Goal: Task Accomplishment & Management: Manage account settings

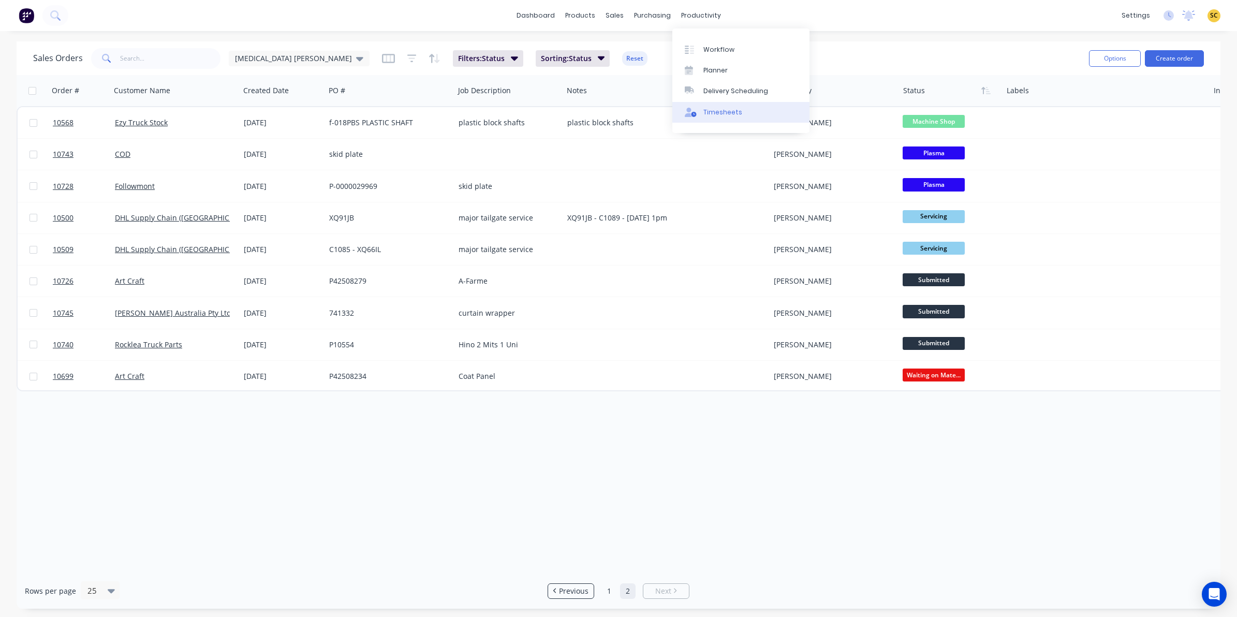
click at [710, 118] on link "Timesheets" at bounding box center [740, 112] width 137 height 21
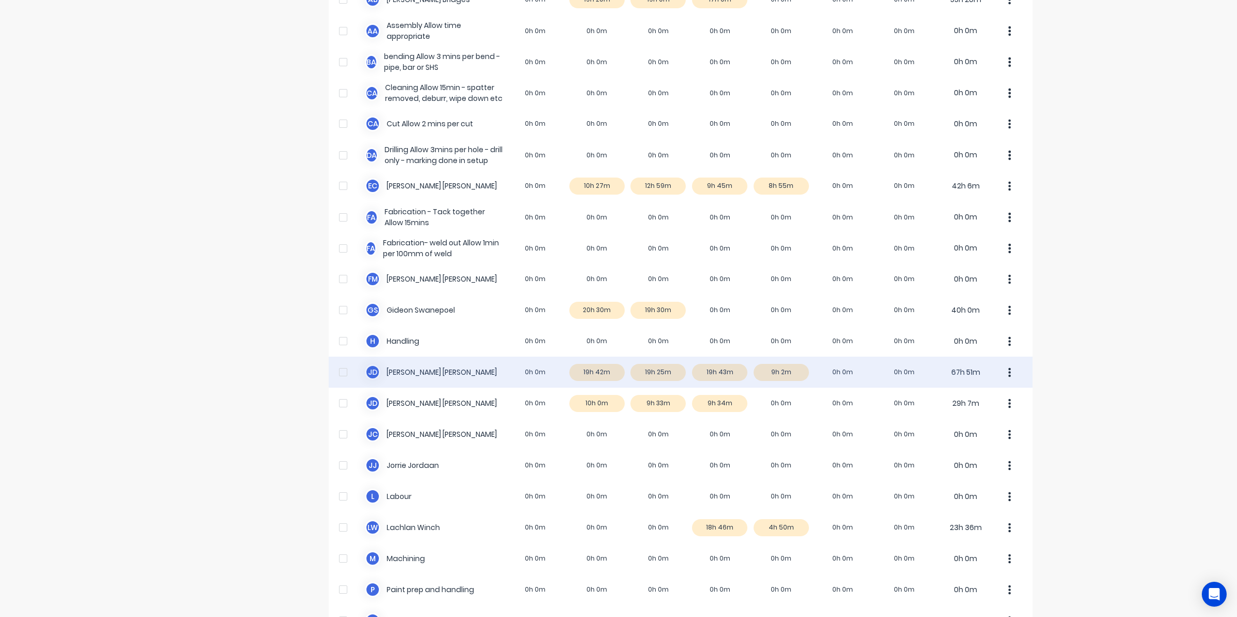
scroll to position [129, 0]
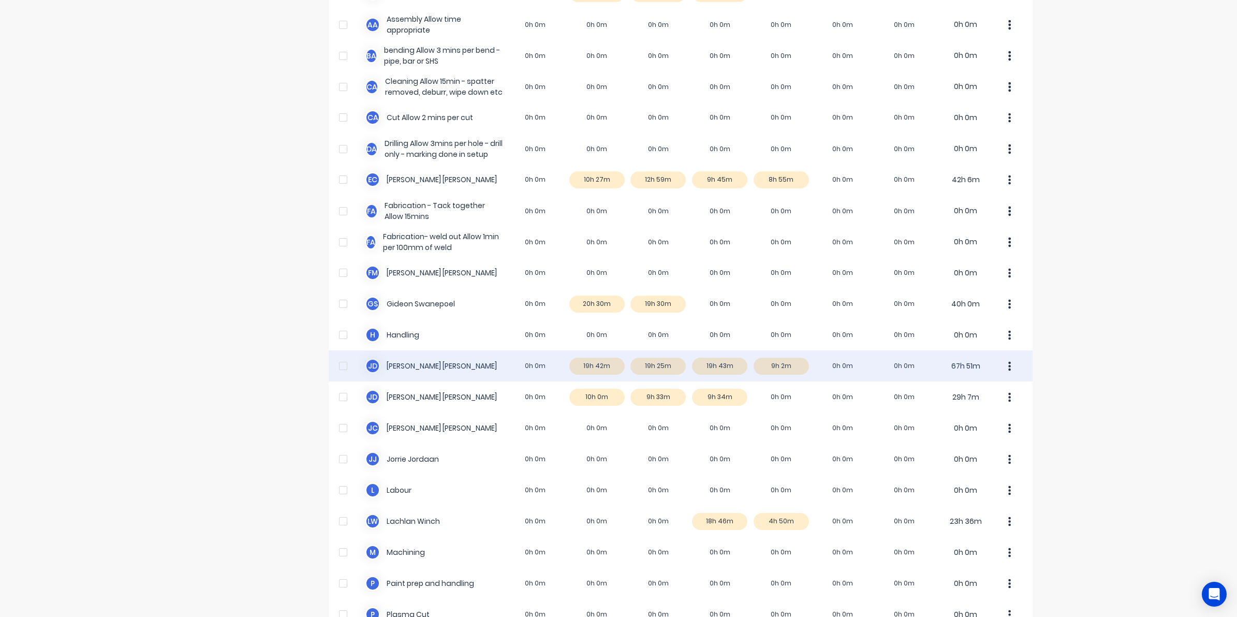
click at [801, 363] on div "[PERSON_NAME] 0h 0m 19h 42m 19h 25m 19h 43m 9h 2m 0h 0m 0h 0m 67h 51m" at bounding box center [681, 365] width 704 height 31
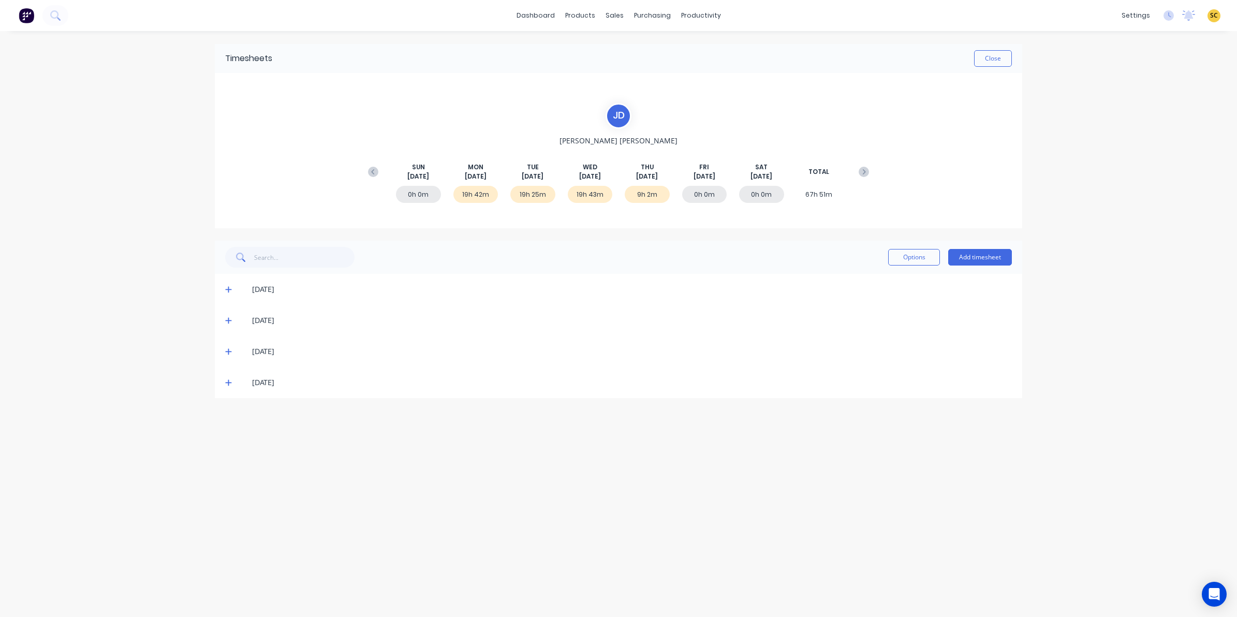
click at [228, 379] on icon at bounding box center [228, 382] width 7 height 7
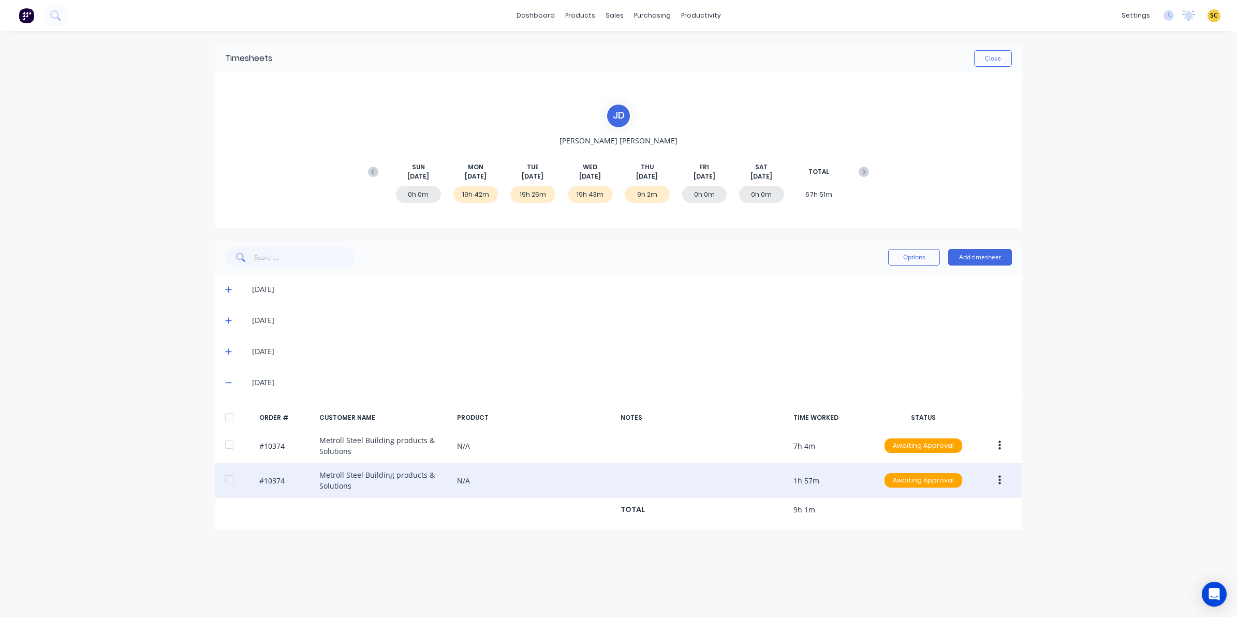
click at [1003, 478] on button "button" at bounding box center [999, 480] width 24 height 19
click at [932, 549] on div "Edit" at bounding box center [963, 548] width 80 height 15
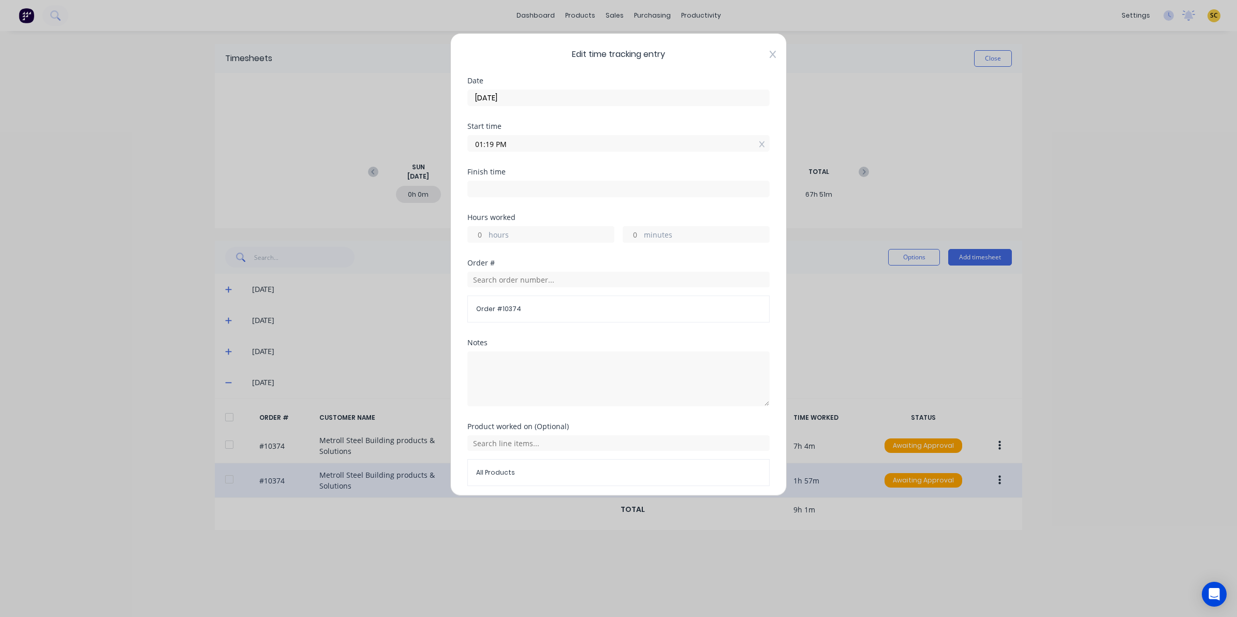
click at [770, 54] on icon at bounding box center [773, 54] width 6 height 7
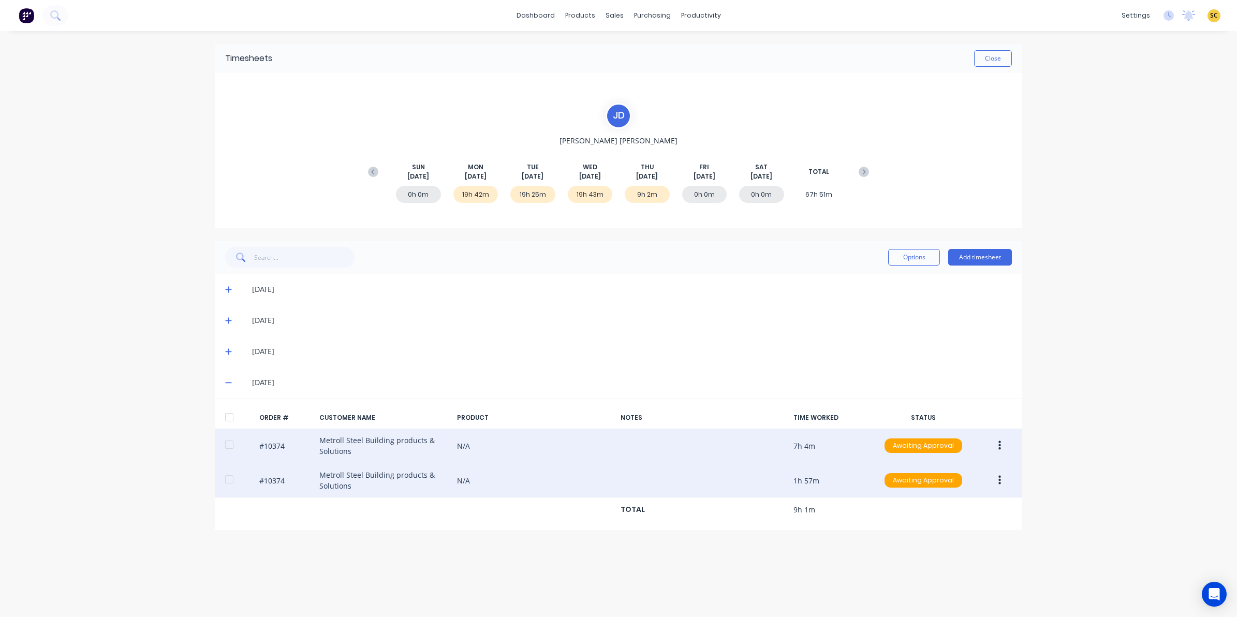
click at [995, 448] on button "button" at bounding box center [999, 445] width 24 height 19
click at [932, 518] on div "Edit" at bounding box center [963, 514] width 80 height 15
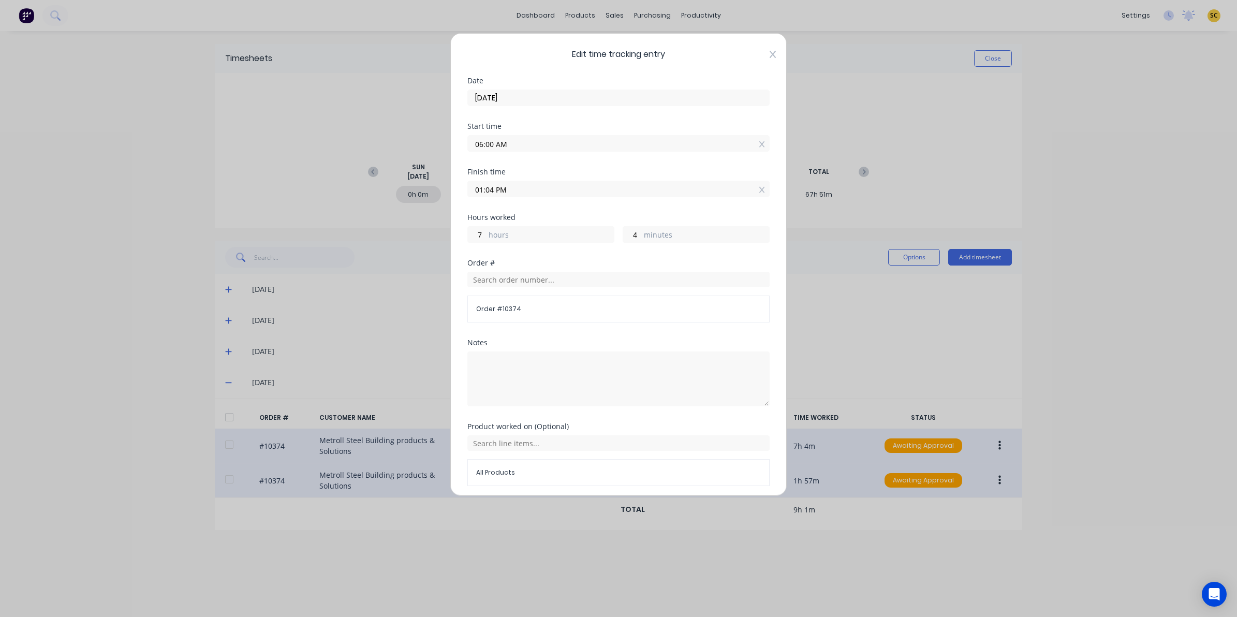
click at [770, 55] on icon at bounding box center [773, 54] width 6 height 8
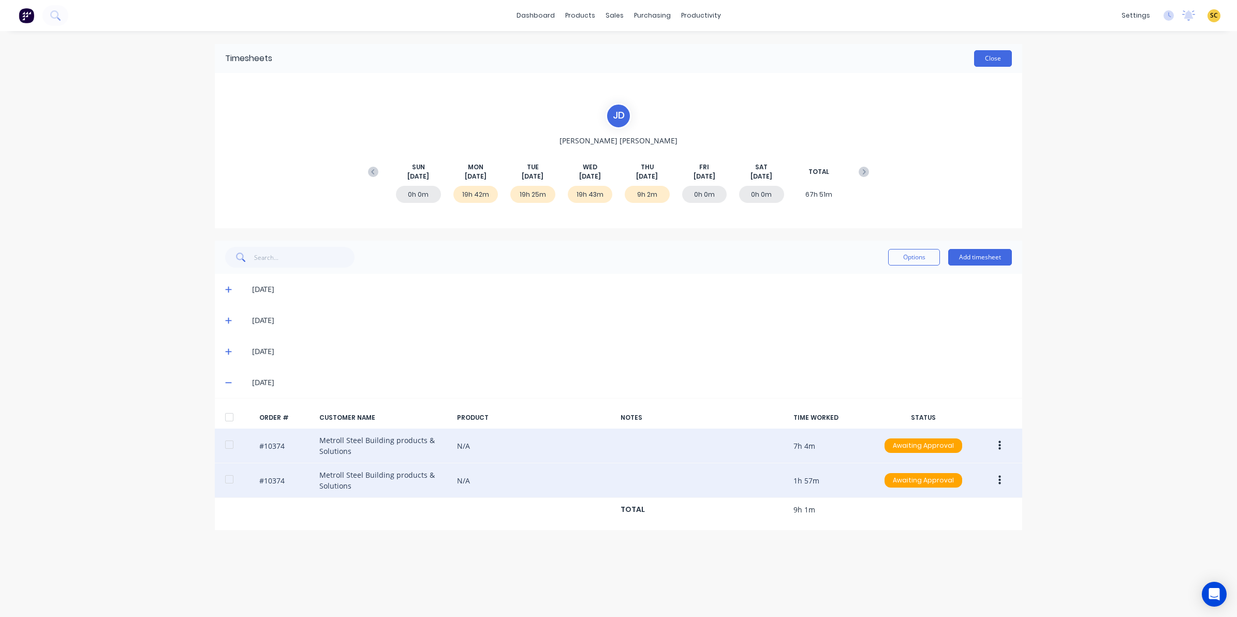
click at [988, 53] on button "Close" at bounding box center [993, 58] width 38 height 17
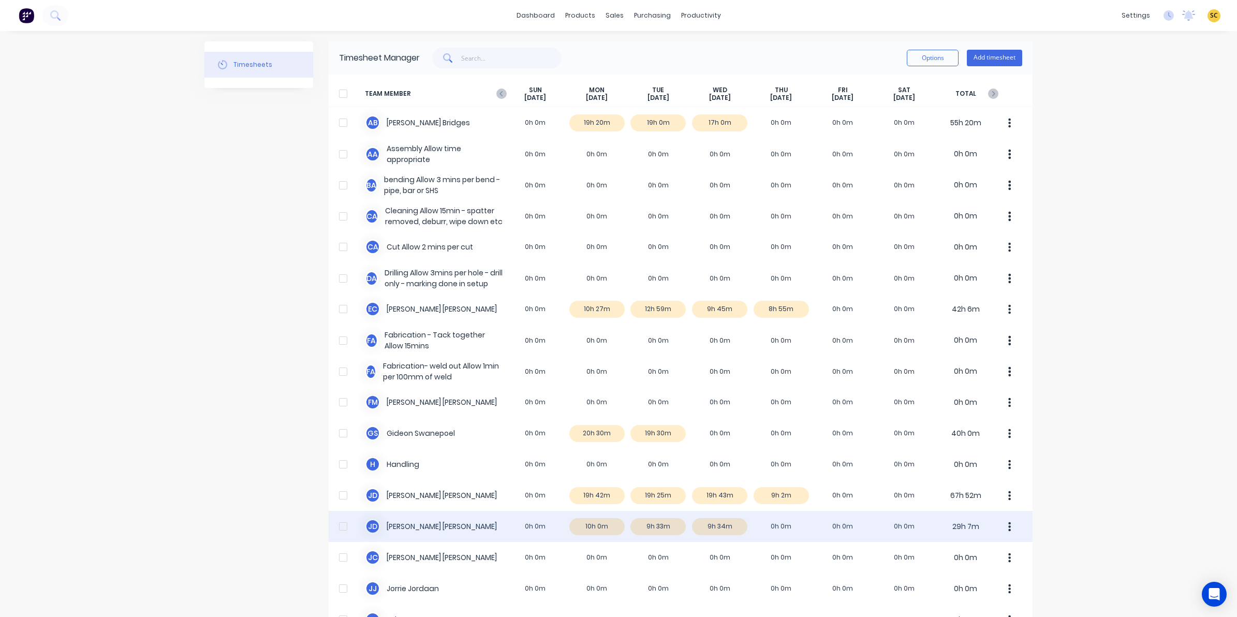
click at [712, 529] on div "J d [PERSON_NAME] 0h 0m 10h 0m 9h 33m 9h 34m 0h 0m 0h 0m 0h 0m 29h 7m" at bounding box center [681, 526] width 704 height 31
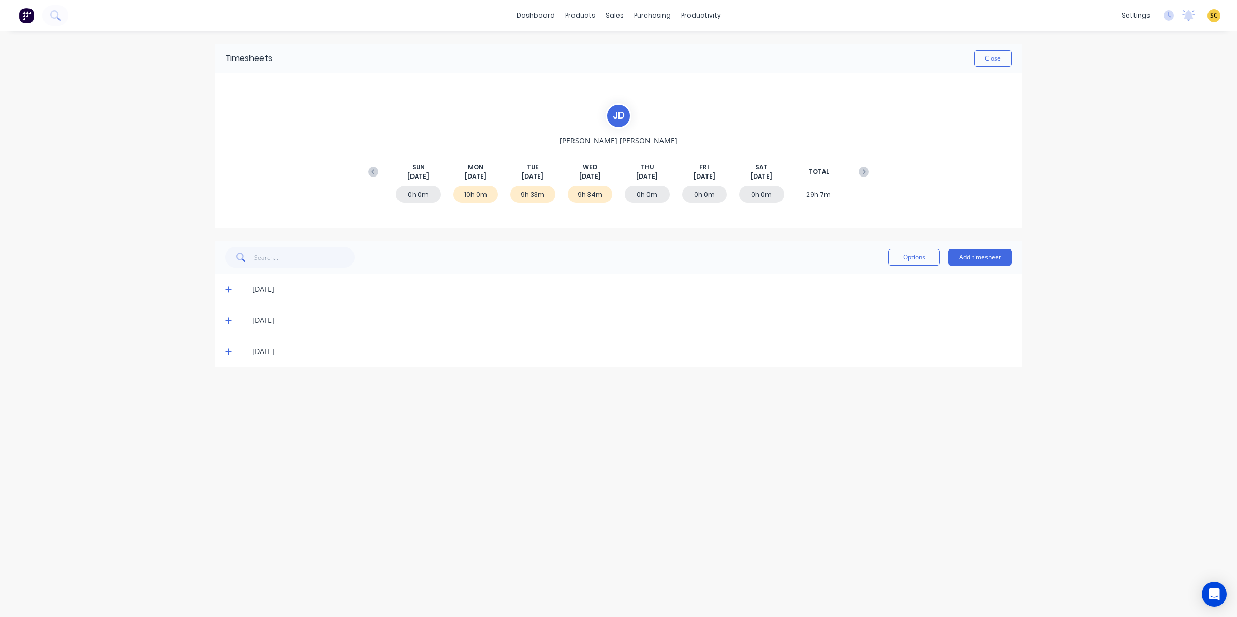
click at [228, 350] on icon at bounding box center [228, 351] width 7 height 7
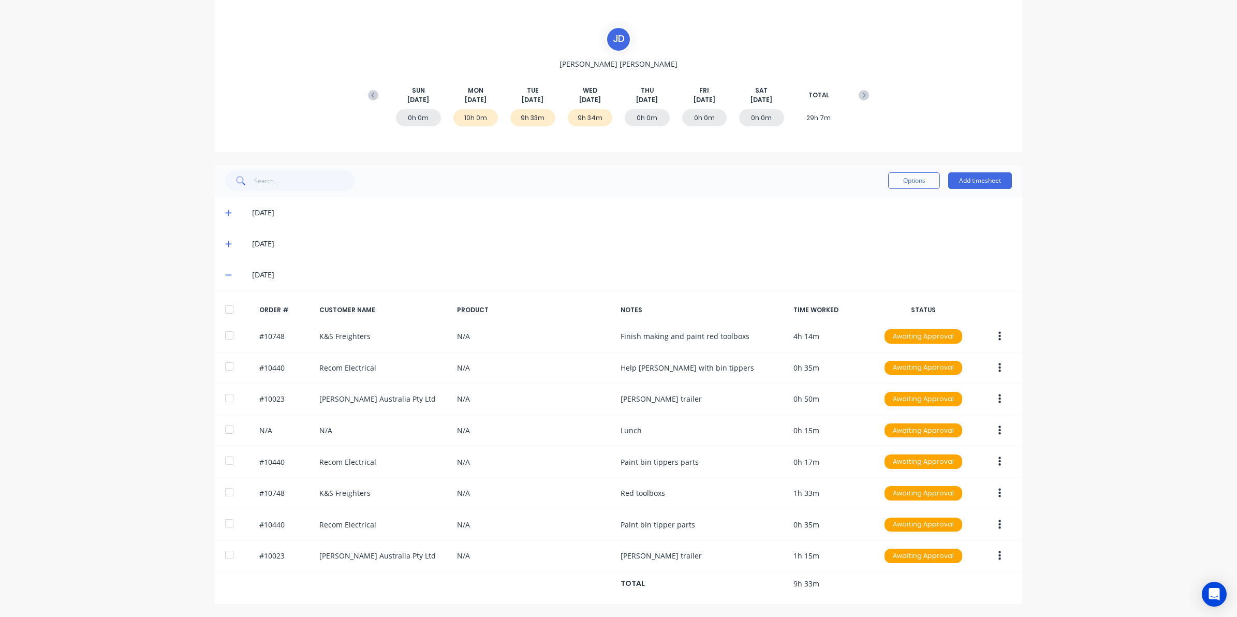
scroll to position [79, 0]
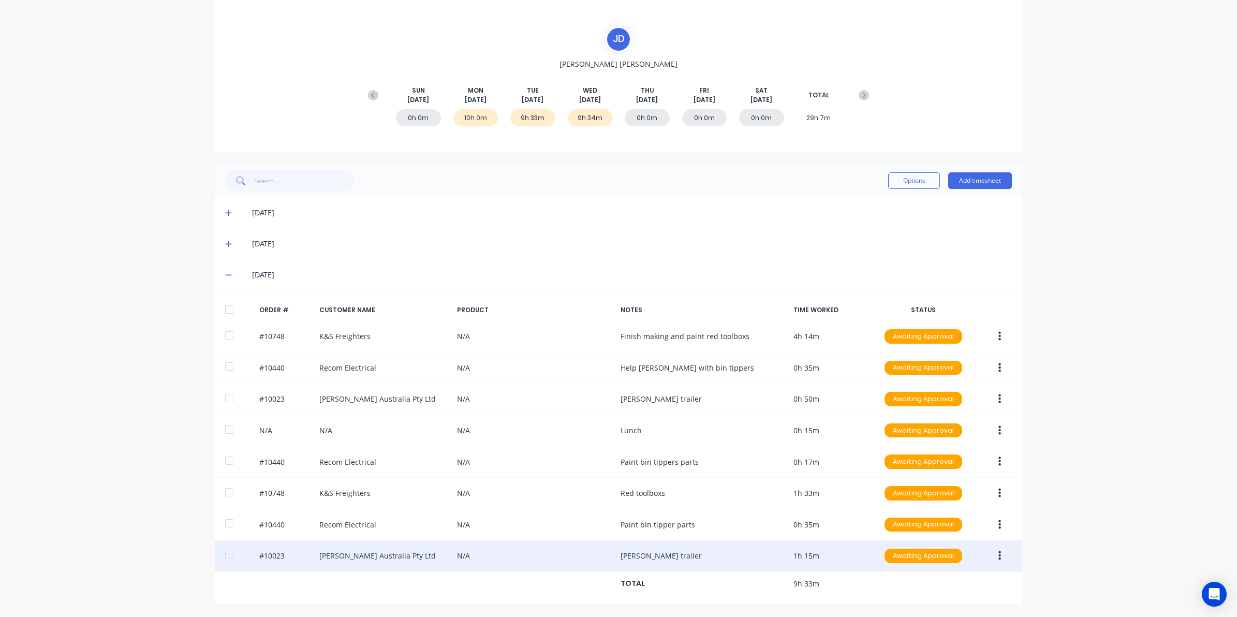
click at [998, 552] on button "button" at bounding box center [999, 555] width 24 height 19
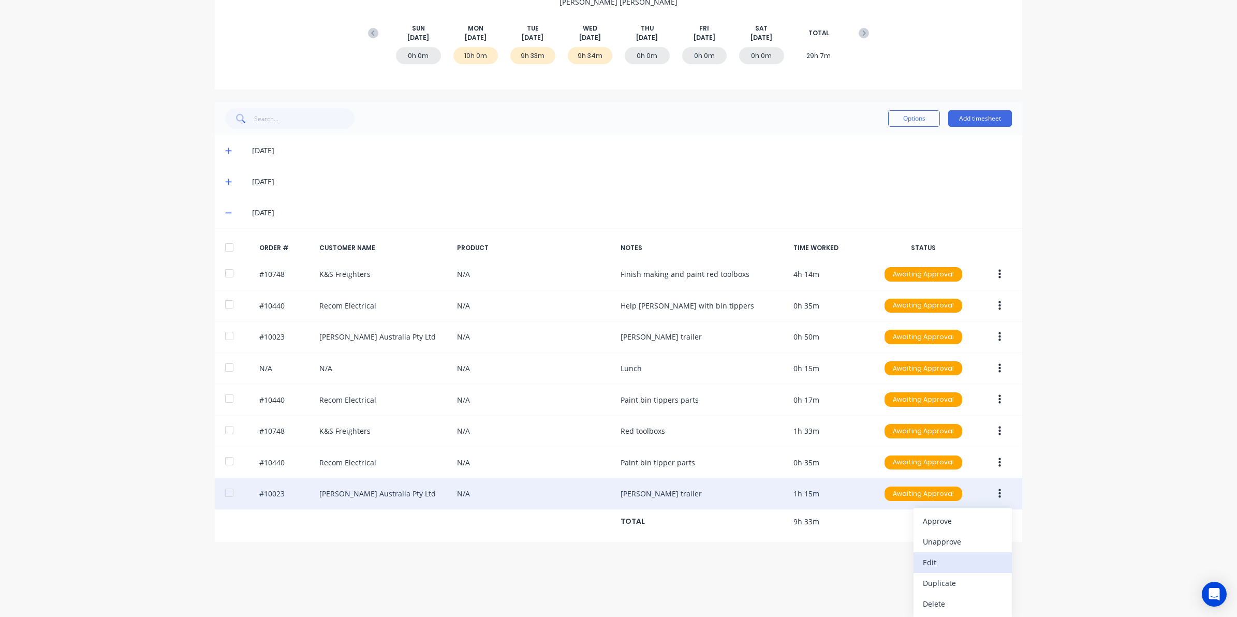
click at [938, 555] on div "Edit" at bounding box center [963, 562] width 80 height 15
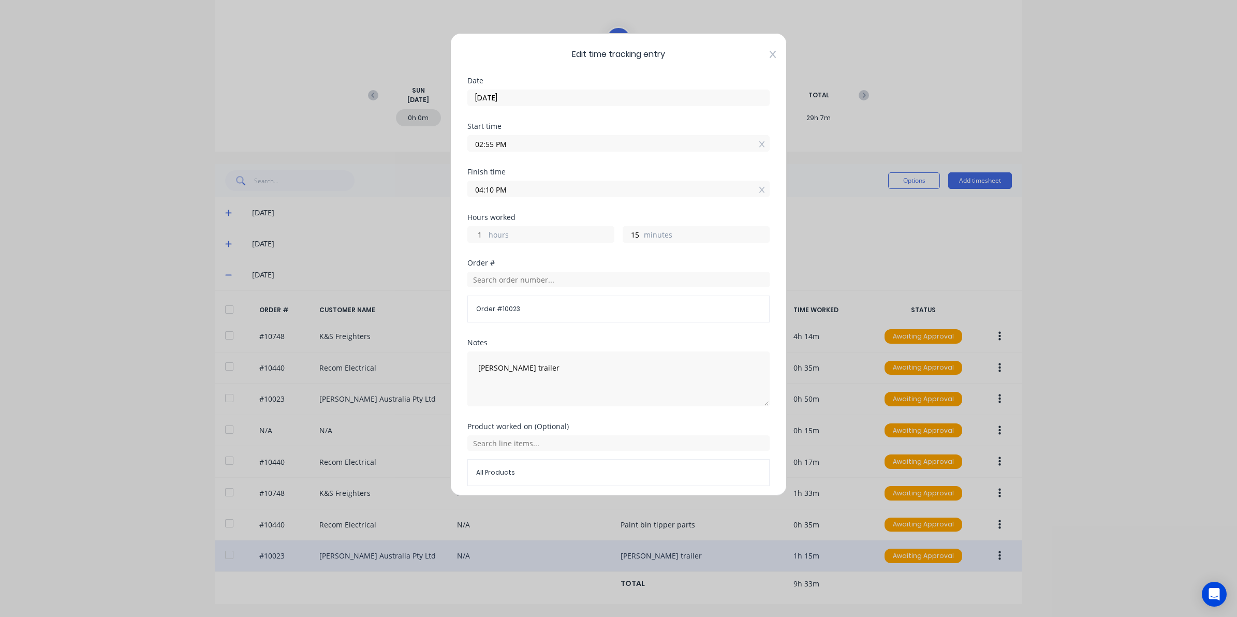
click at [770, 50] on icon at bounding box center [773, 54] width 6 height 8
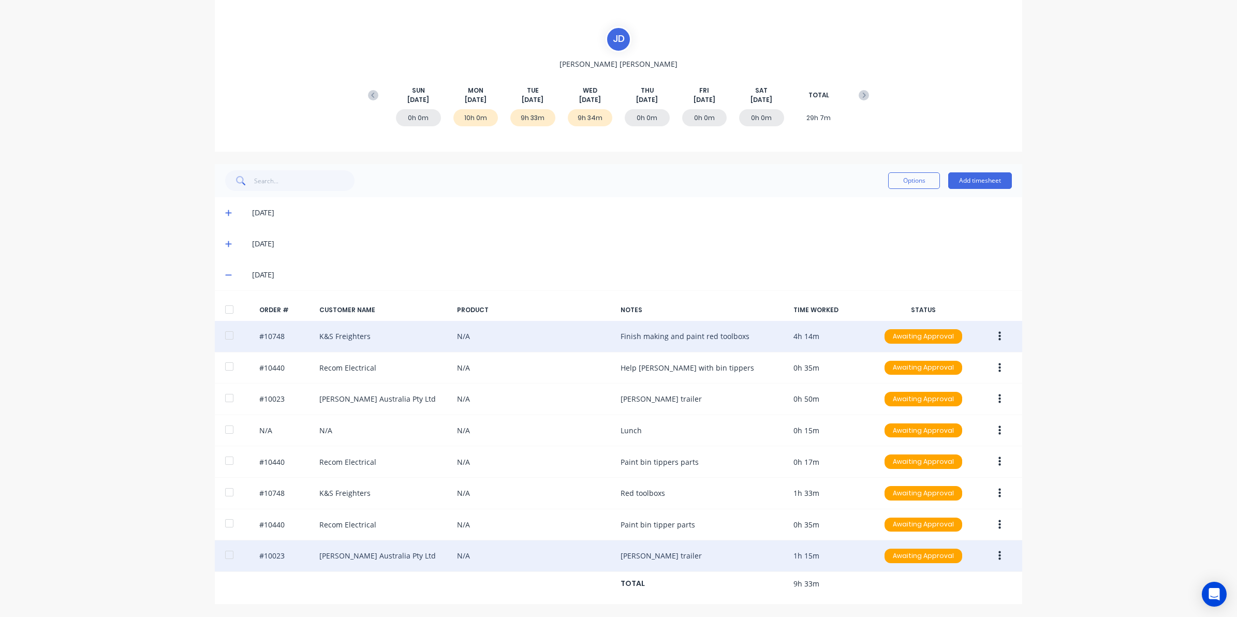
click at [998, 332] on icon "button" at bounding box center [999, 336] width 3 height 9
click at [934, 399] on div "Edit" at bounding box center [963, 404] width 80 height 15
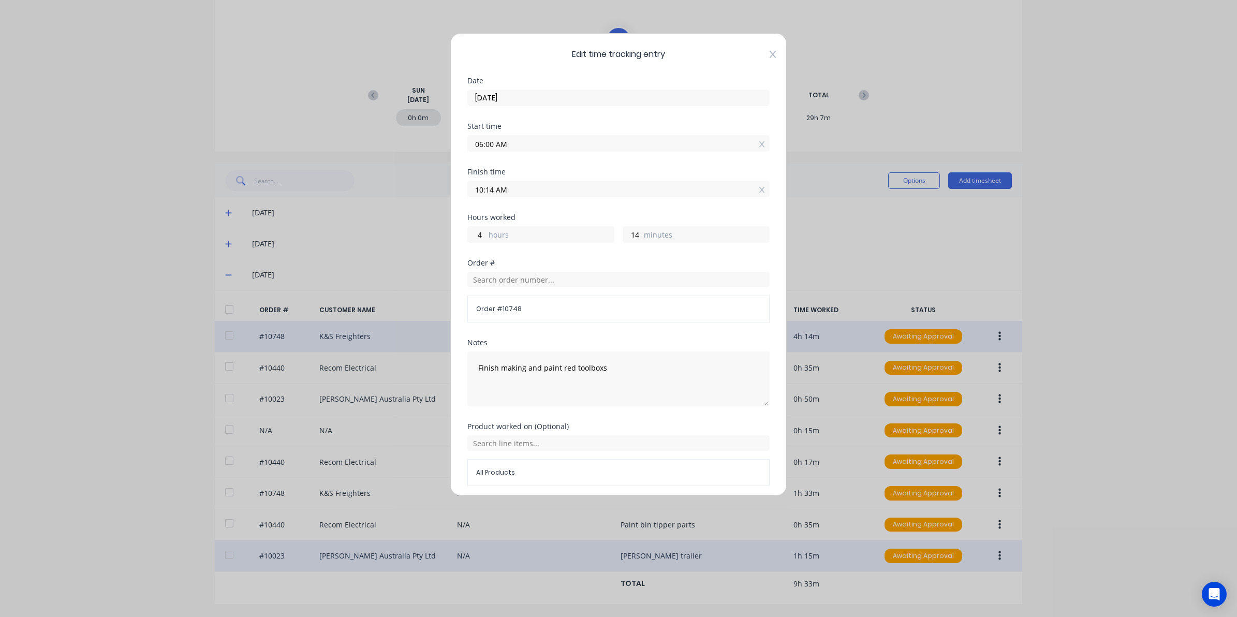
click at [770, 54] on icon at bounding box center [773, 54] width 6 height 8
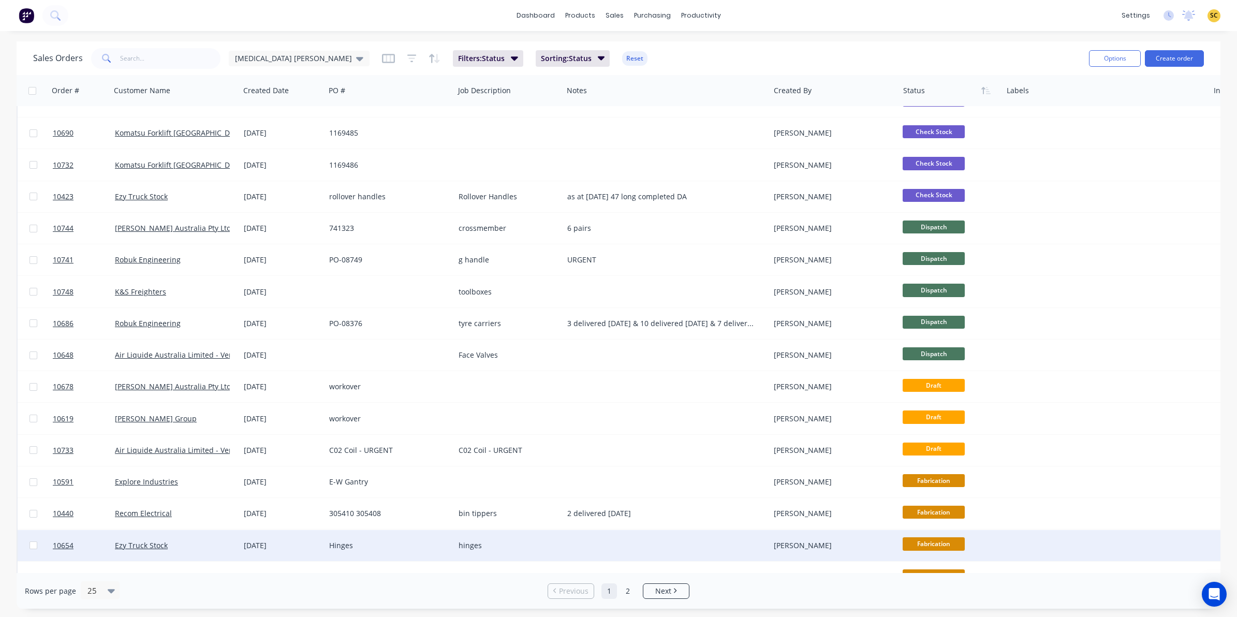
scroll to position [323, 0]
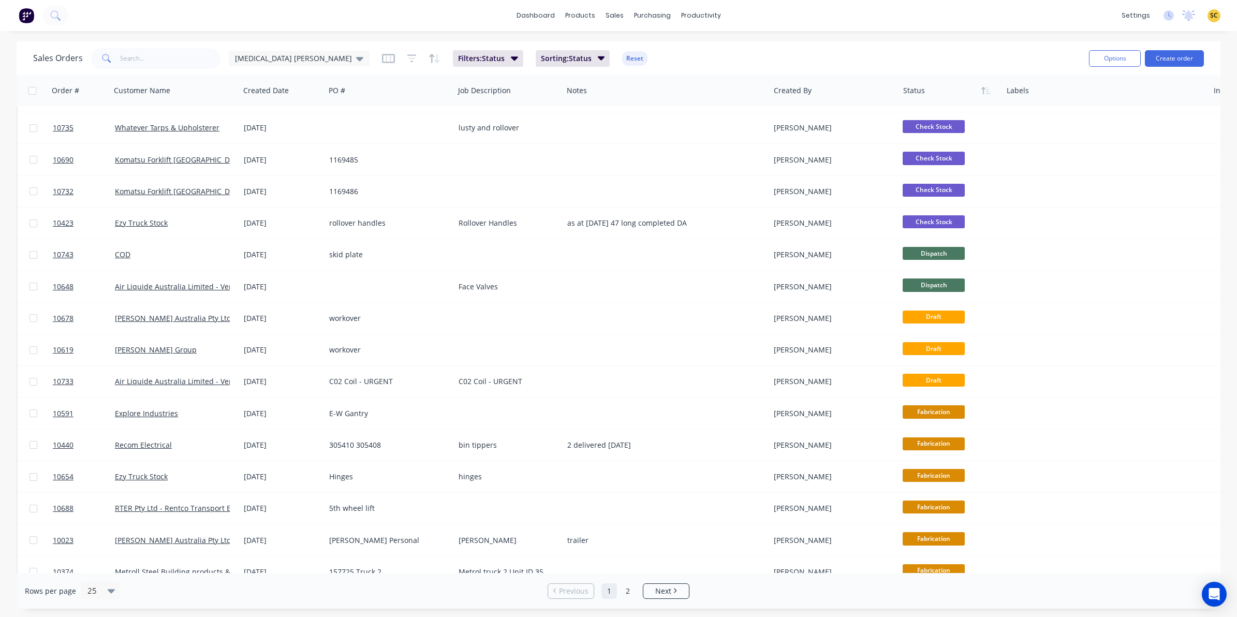
scroll to position [330, 0]
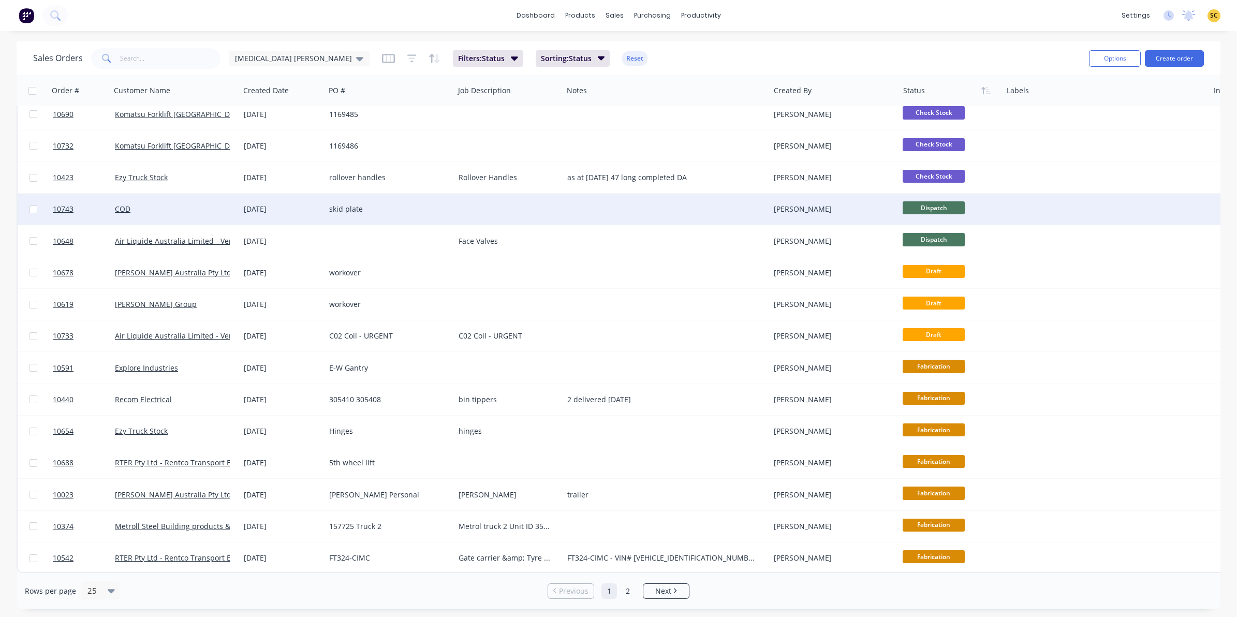
click at [953, 201] on span "Dispatch" at bounding box center [934, 207] width 62 height 13
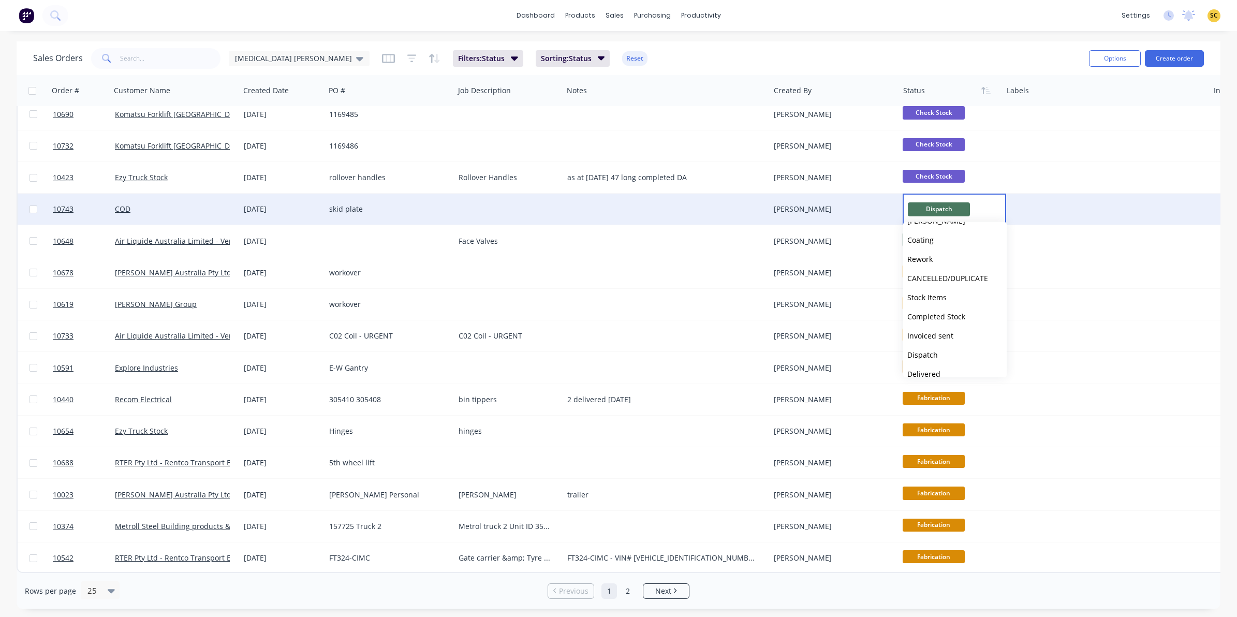
scroll to position [255, 0]
click at [940, 363] on span "Picked Up" at bounding box center [924, 364] width 34 height 10
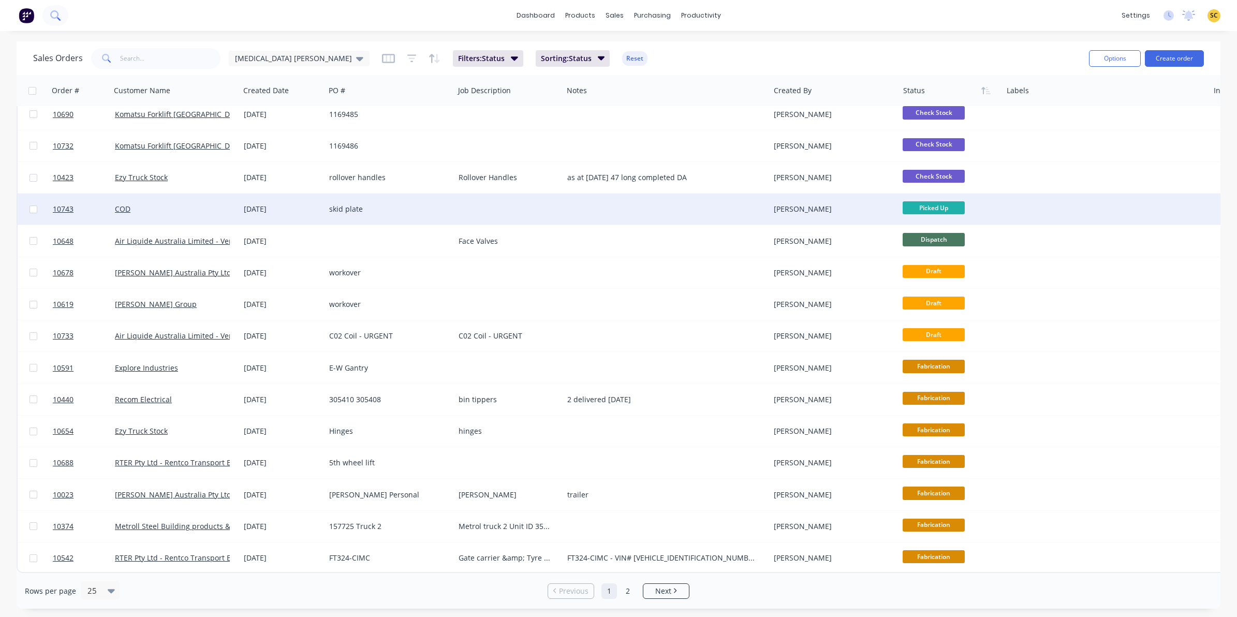
click at [47, 14] on button at bounding box center [55, 15] width 26 height 21
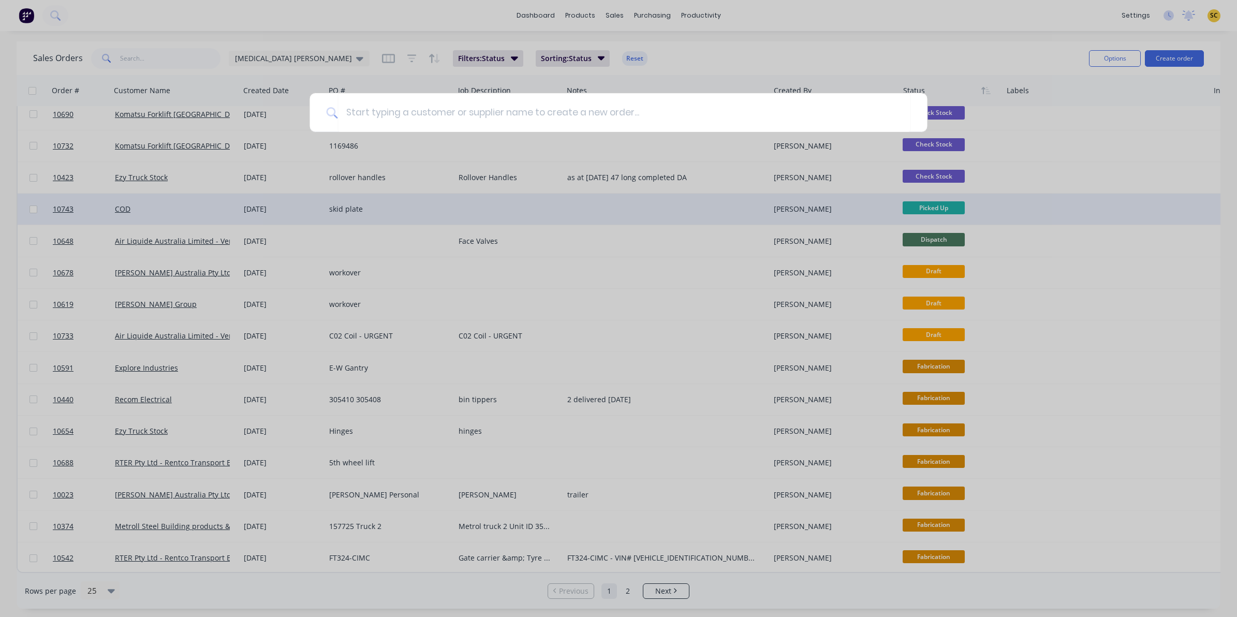
click at [131, 1] on div at bounding box center [618, 308] width 1237 height 617
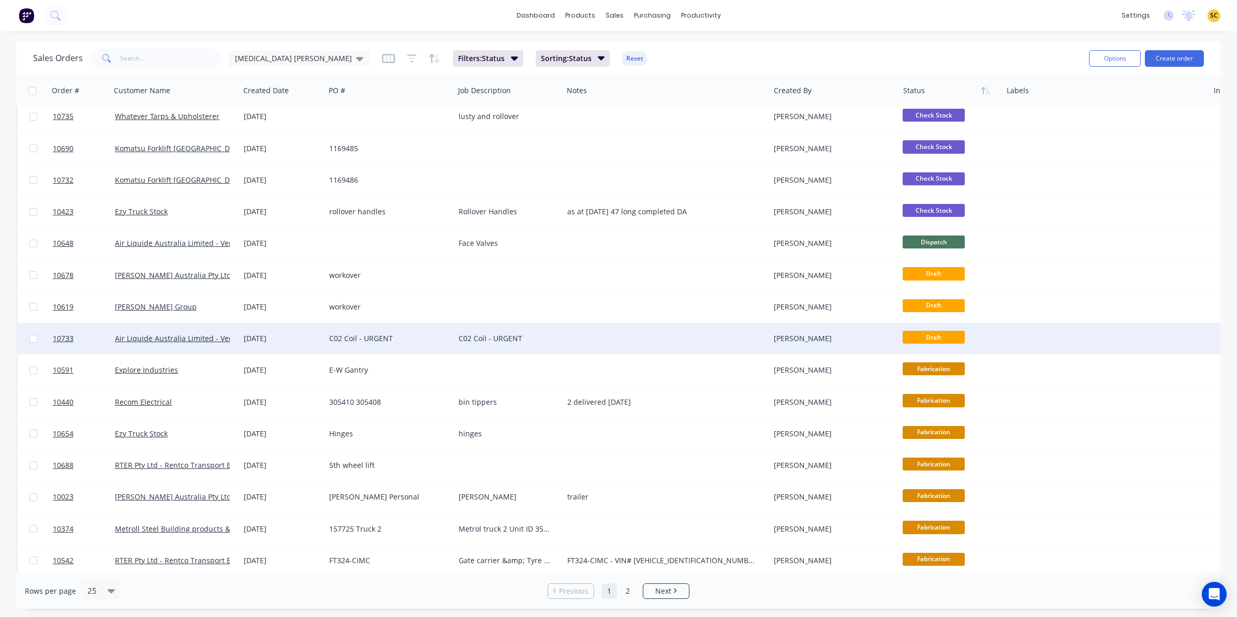
scroll to position [330, 0]
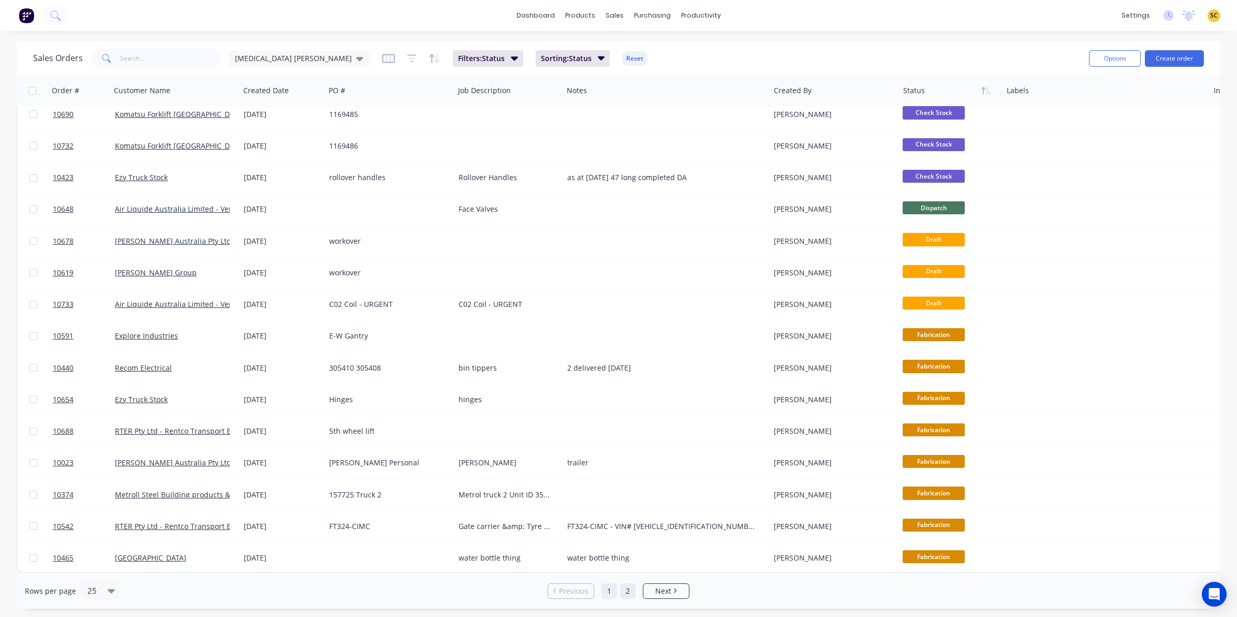
click at [630, 592] on link "2" at bounding box center [628, 591] width 16 height 16
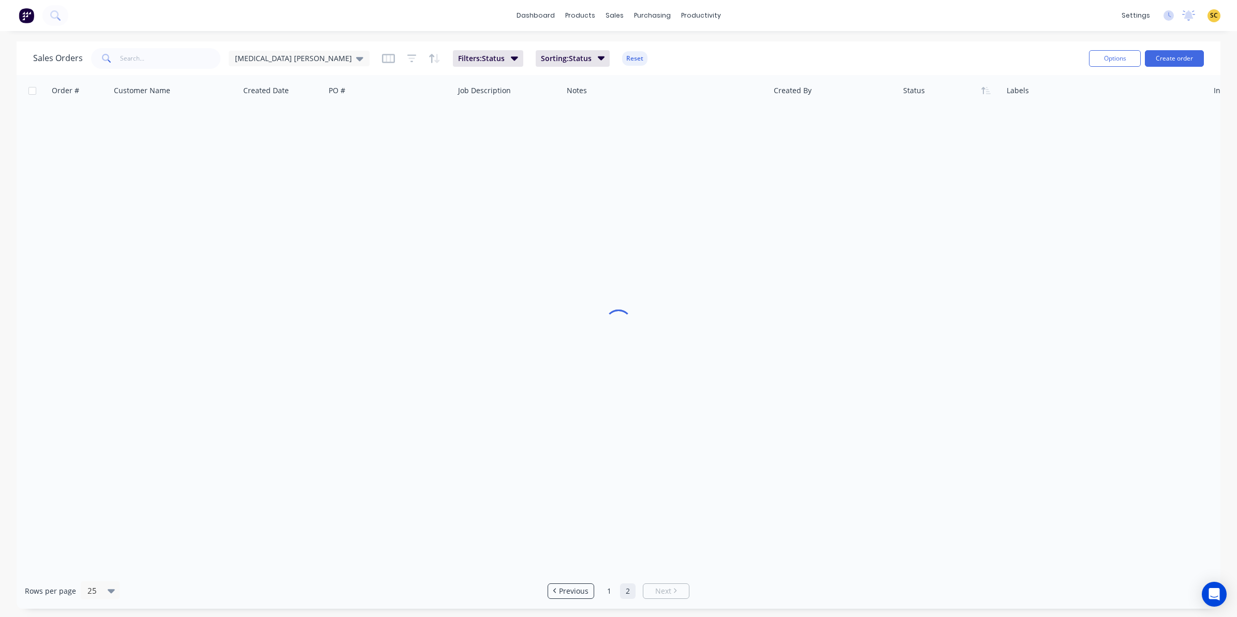
scroll to position [0, 0]
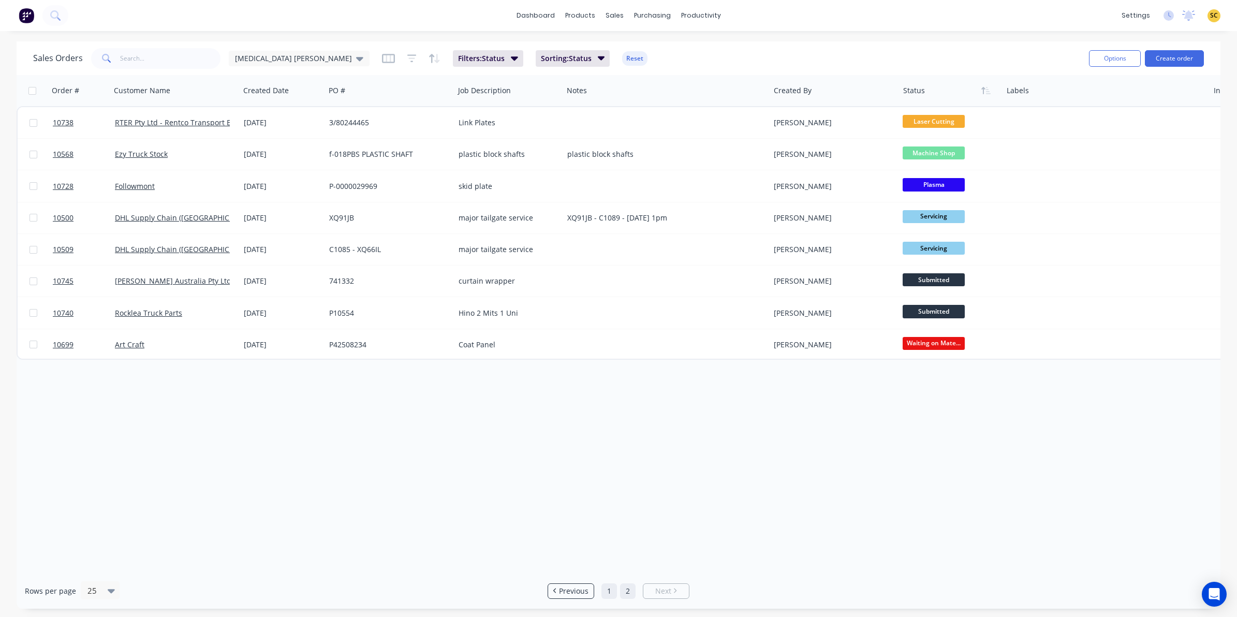
click at [606, 593] on link "1" at bounding box center [609, 591] width 16 height 16
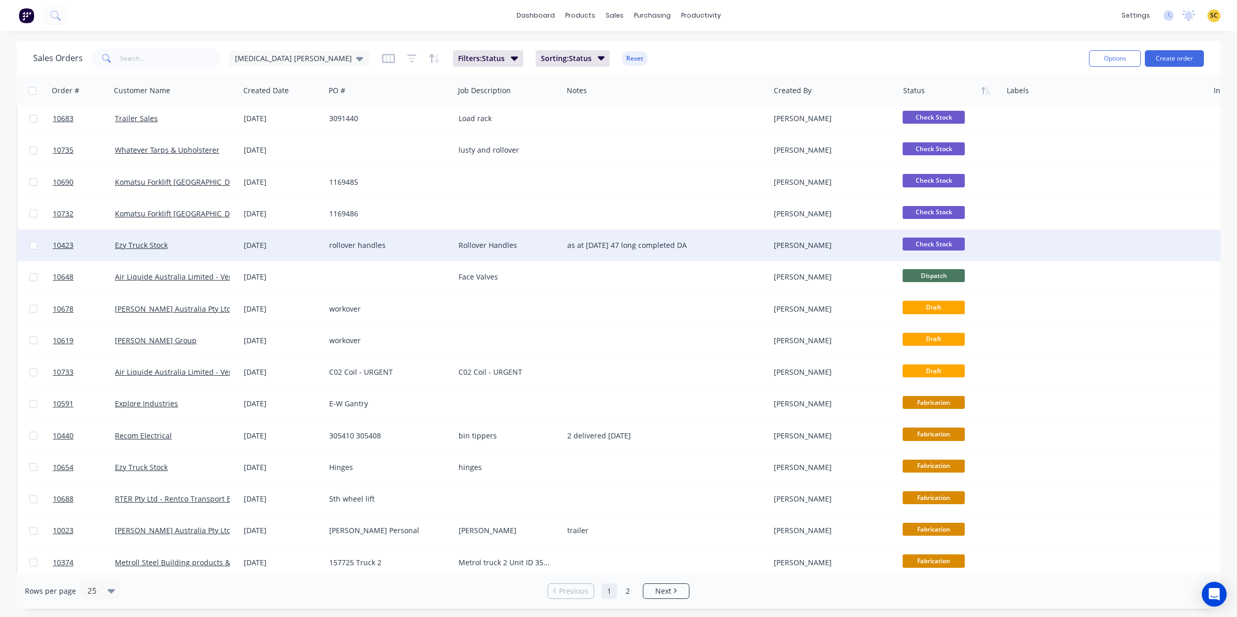
scroll to position [259, 0]
